Goal: Information Seeking & Learning: Learn about a topic

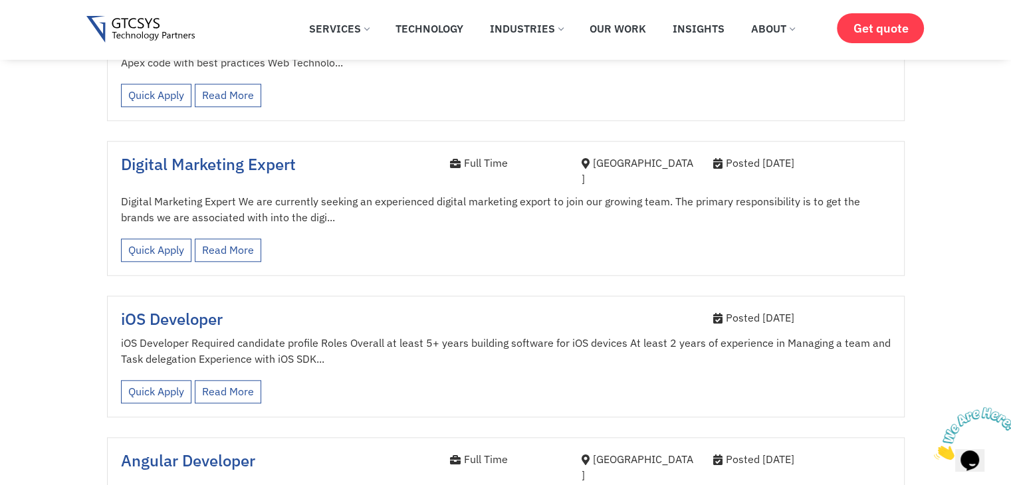
scroll to position [1329, 0]
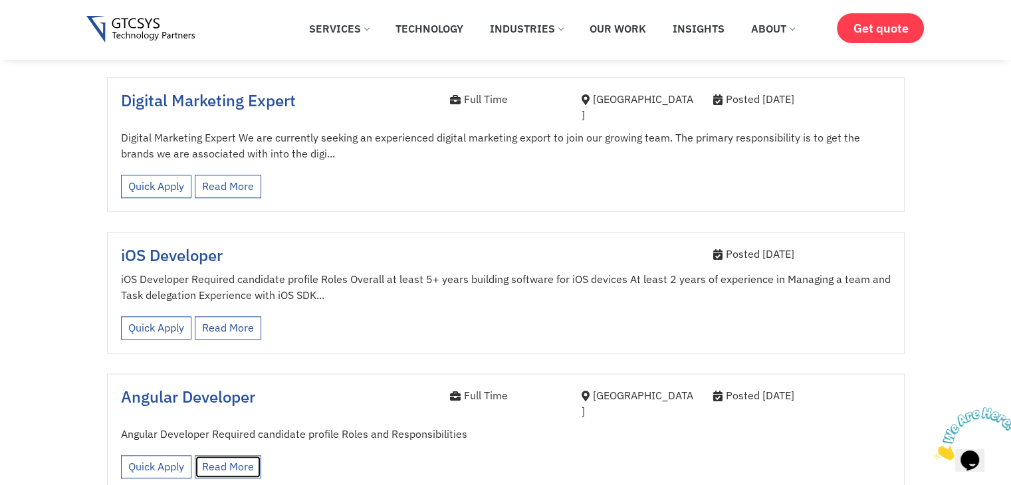
click at [224, 455] on link "Read More" at bounding box center [228, 466] width 66 height 23
